Goal: Navigation & Orientation: Find specific page/section

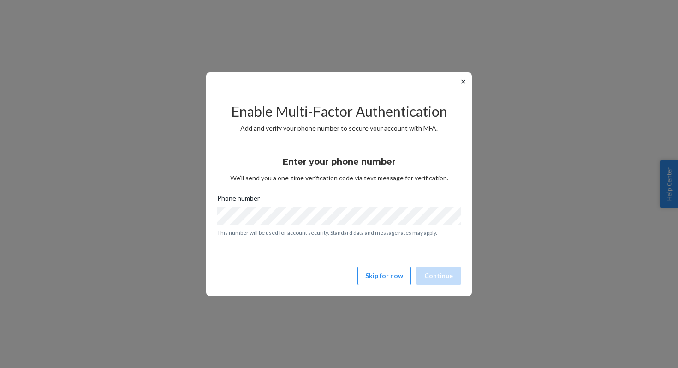
click at [463, 83] on button "✕" at bounding box center [463, 81] width 10 height 11
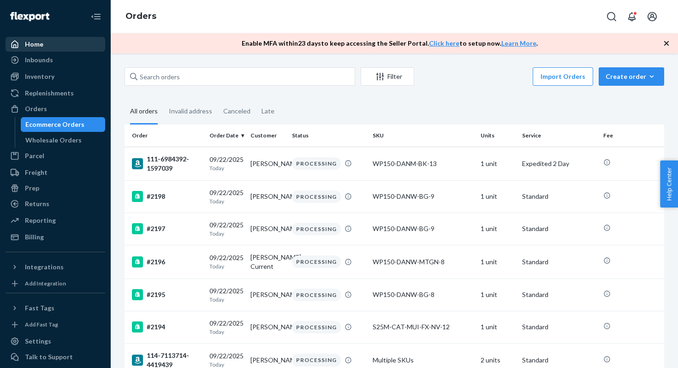
click at [51, 50] on div "Home" at bounding box center [55, 44] width 98 height 13
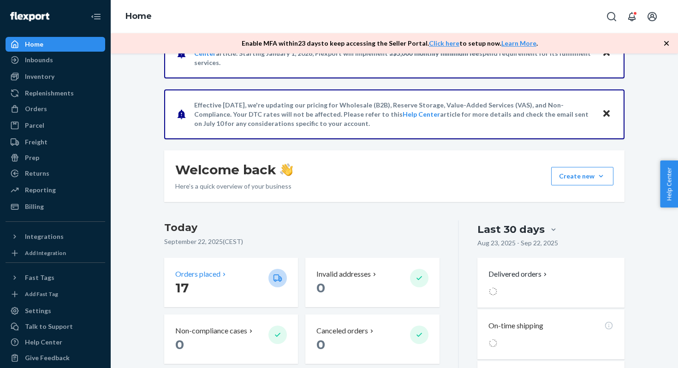
scroll to position [43, 0]
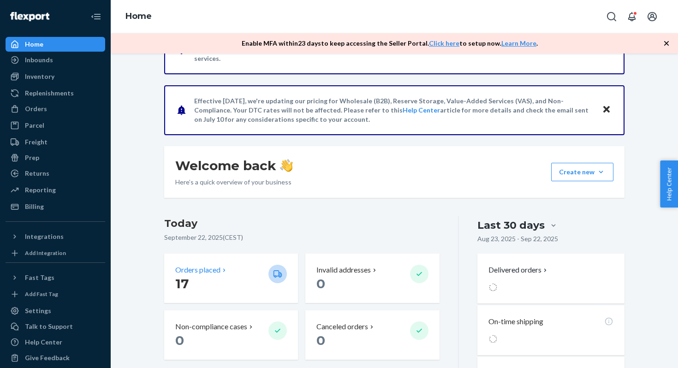
click at [218, 288] on p "17" at bounding box center [218, 283] width 86 height 17
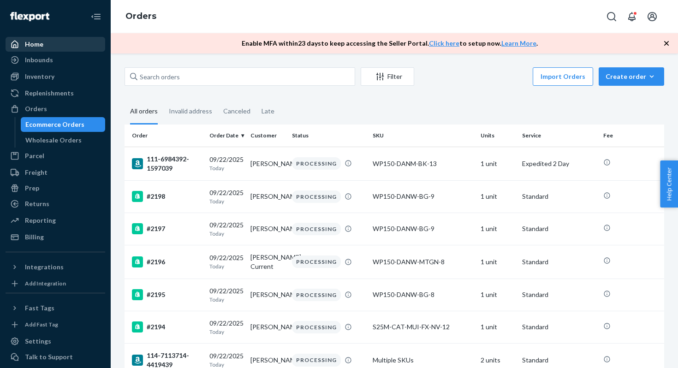
click at [63, 43] on div "Home" at bounding box center [55, 44] width 98 height 13
